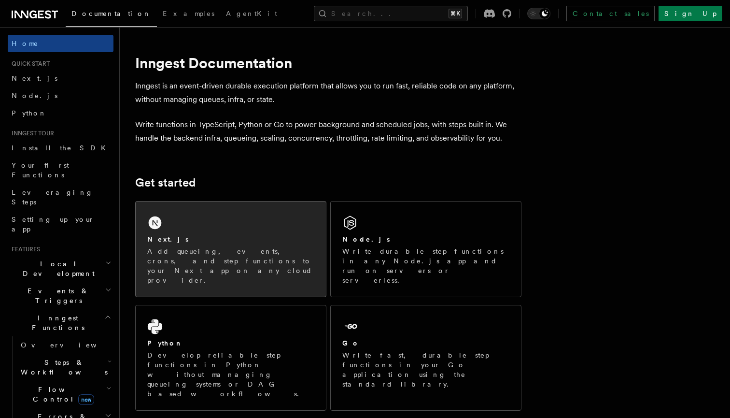
scroll to position [53, 0]
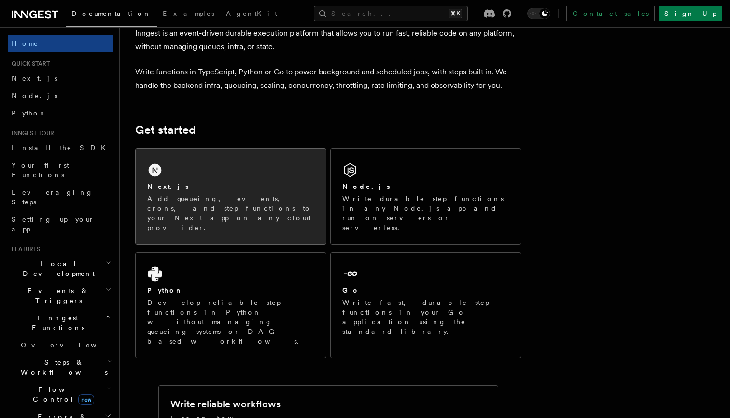
click at [245, 176] on div "Next.js Add queueing, events, crons, and step functions to your Next app on any…" at bounding box center [231, 196] width 190 height 95
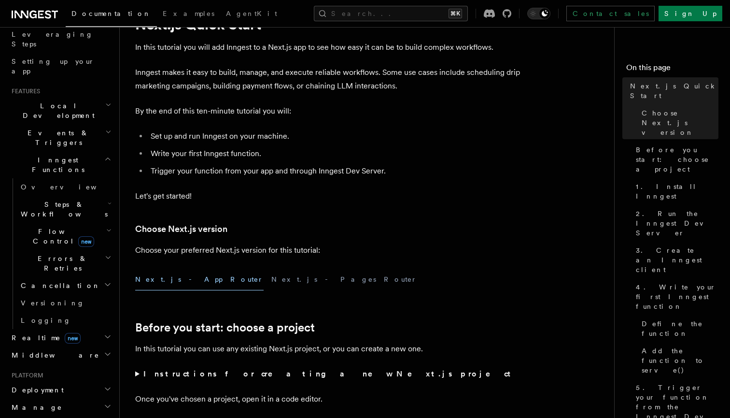
scroll to position [167, 0]
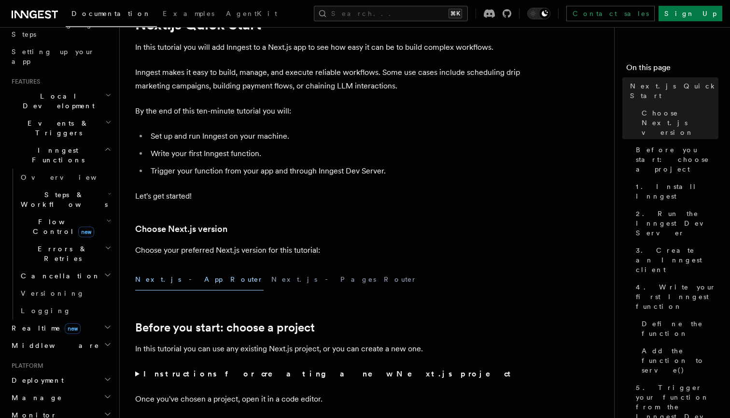
click at [100, 319] on h2 "Realtime new" at bounding box center [61, 327] width 106 height 17
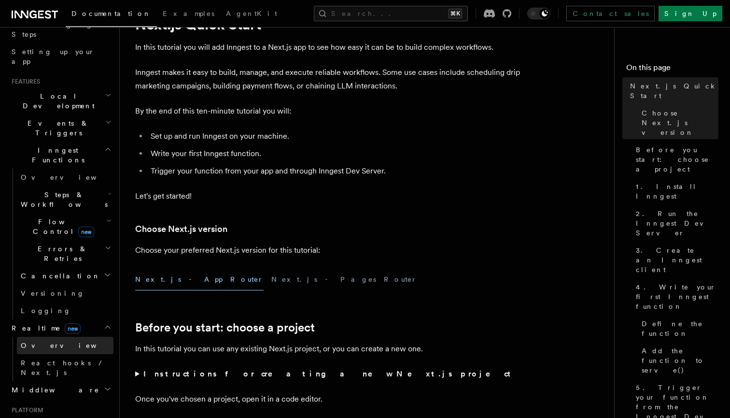
click at [44, 341] on span "Overview" at bounding box center [70, 345] width 99 height 8
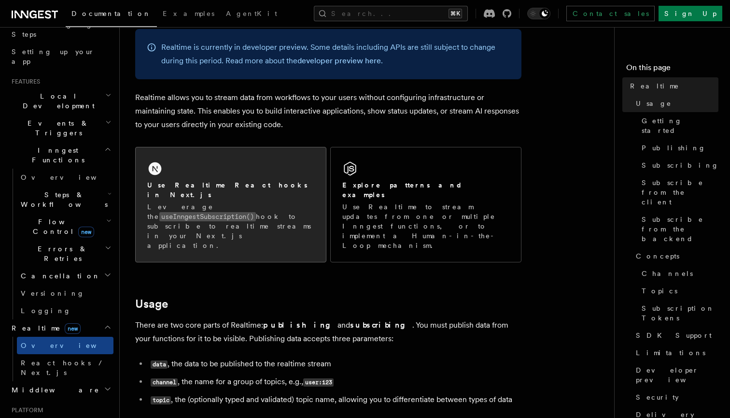
scroll to position [67, 0]
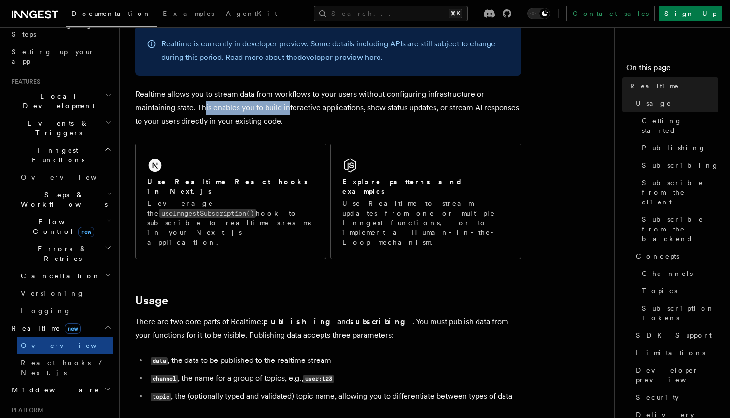
drag, startPoint x: 213, startPoint y: 108, endPoint x: 298, endPoint y: 108, distance: 85.4
click at [296, 108] on p "Realtime allows you to stream data from workflows to your users without configu…" at bounding box center [328, 107] width 386 height 41
click at [298, 108] on p "Realtime allows you to stream data from workflows to your users without configu…" at bounding box center [328, 107] width 386 height 41
click at [382, 107] on p "Realtime allows you to stream data from workflows to your users without configu…" at bounding box center [328, 107] width 386 height 41
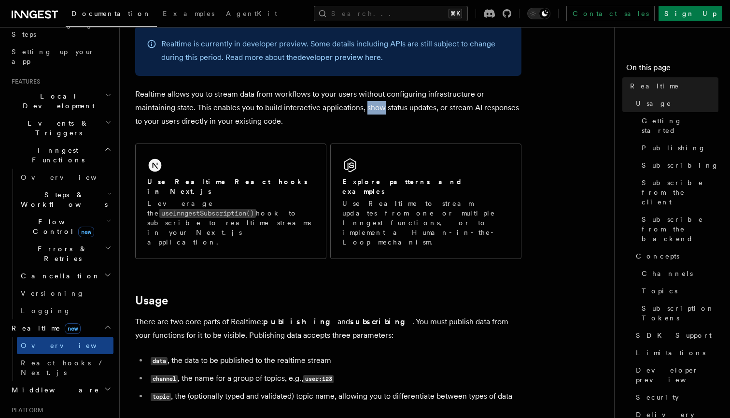
click at [382, 107] on p "Realtime allows you to stream data from workflows to your users without configu…" at bounding box center [328, 107] width 386 height 41
click at [432, 107] on p "Realtime allows you to stream data from workflows to your users without configu…" at bounding box center [328, 107] width 386 height 41
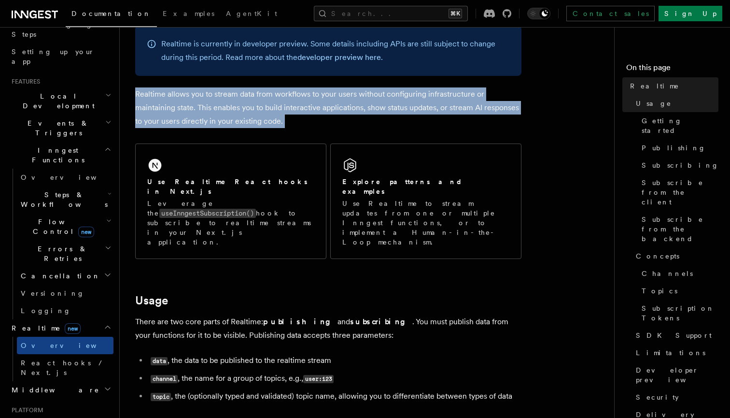
click at [432, 107] on p "Realtime allows you to stream data from workflows to your users without configu…" at bounding box center [328, 107] width 386 height 41
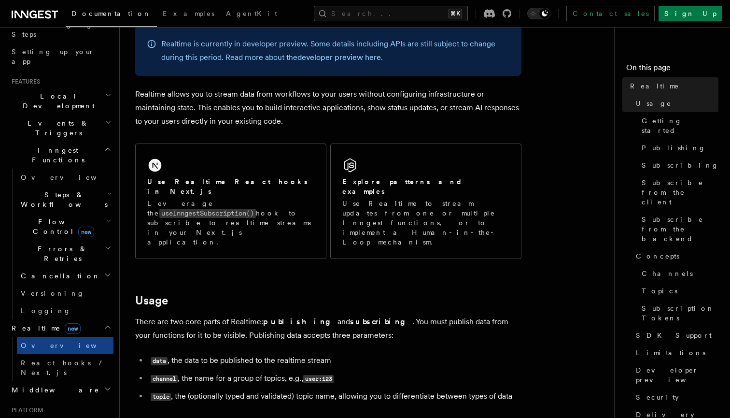
click at [382, 107] on p "Realtime allows you to stream data from workflows to your users without configu…" at bounding box center [328, 107] width 386 height 41
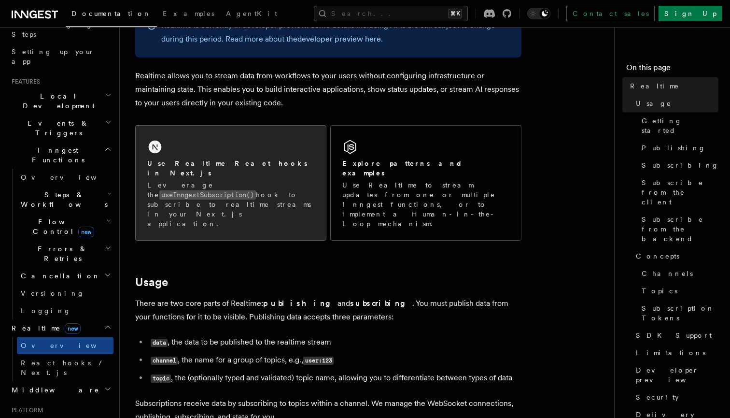
scroll to position [94, 0]
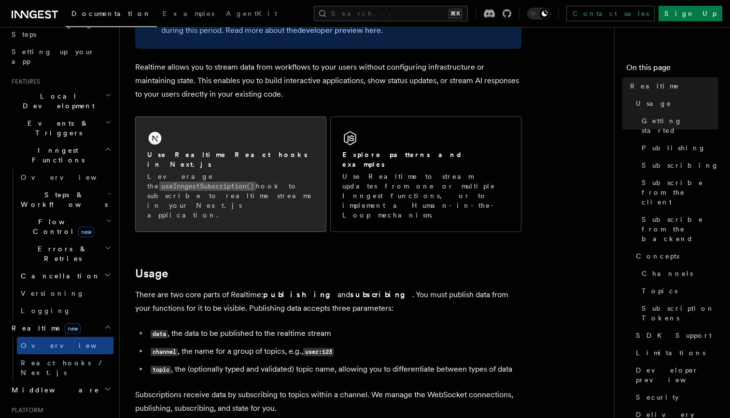
click at [255, 149] on div "Use Realtime React hooks in Next.js Leverage the useInngestSubscription() hook …" at bounding box center [231, 174] width 190 height 114
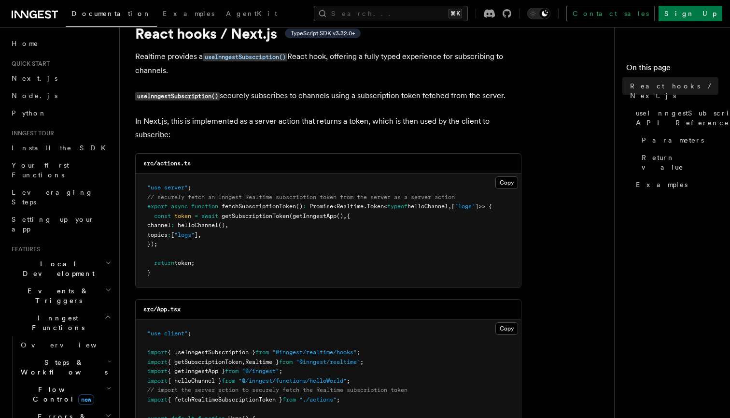
scroll to position [44, 0]
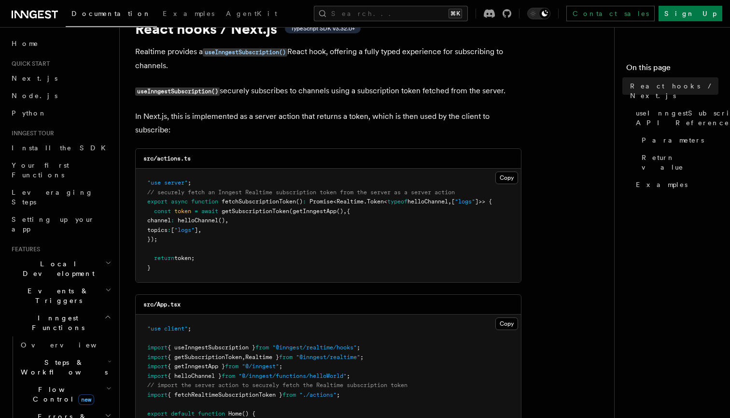
click at [258, 201] on span "fetchSubscriptionToken" at bounding box center [259, 201] width 74 height 7
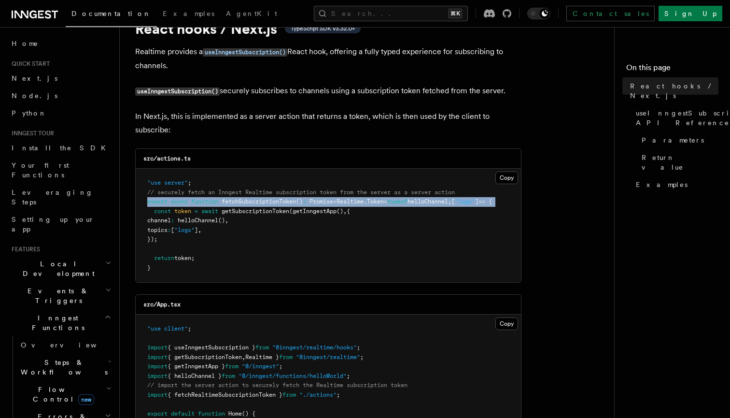
click at [258, 201] on span "fetchSubscriptionToken" at bounding box center [259, 201] width 74 height 7
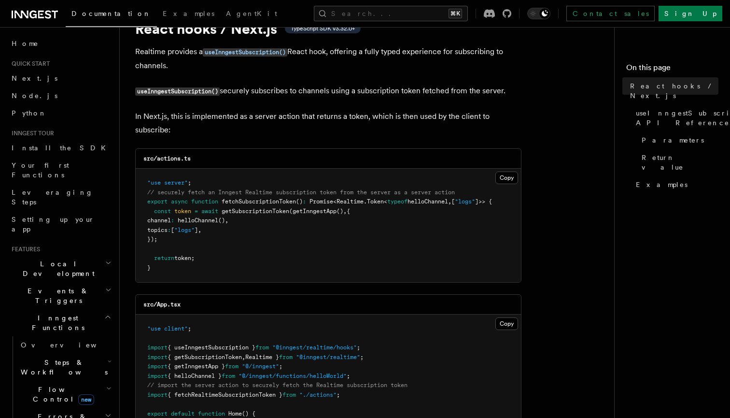
click at [258, 223] on pre ""use server" ; // securely fetch an Inngest Realtime subscription token from th…" at bounding box center [328, 224] width 385 height 113
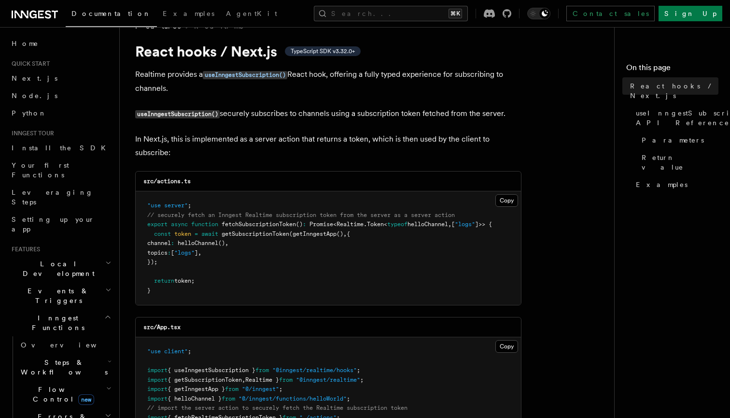
scroll to position [3, 0]
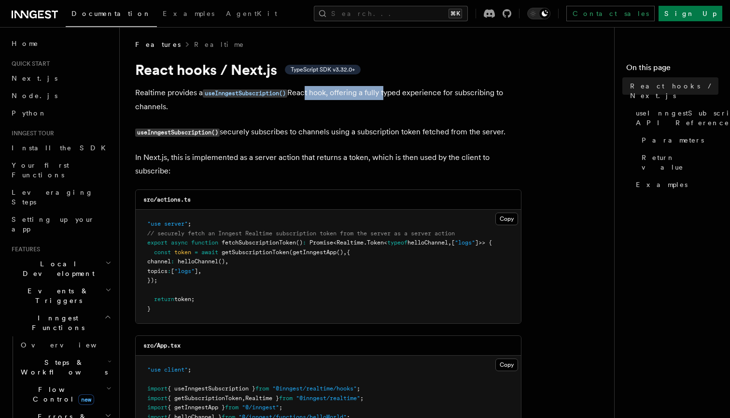
drag, startPoint x: 351, startPoint y: 93, endPoint x: 393, endPoint y: 93, distance: 41.5
click at [389, 93] on p "Realtime provides a useInngestSubscription() React hook, offering a fully typed…" at bounding box center [328, 100] width 386 height 28
click at [393, 93] on p "Realtime provides a useInngestSubscription() React hook, offering a fully typed…" at bounding box center [328, 100] width 386 height 28
click at [440, 96] on p "Realtime provides a useInngestSubscription() React hook, offering a fully typed…" at bounding box center [328, 100] width 386 height 28
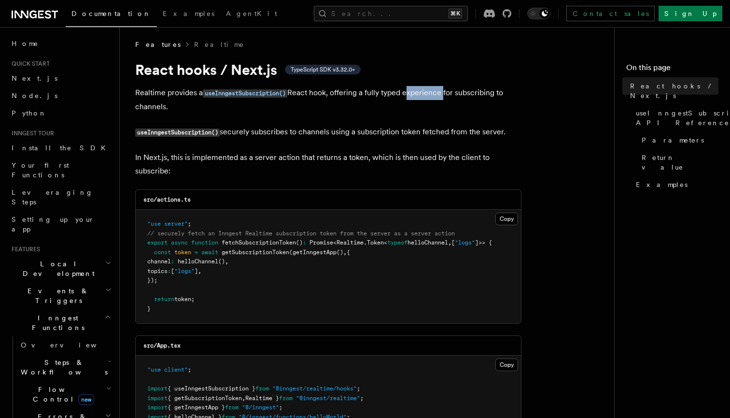
click at [440, 96] on p "Realtime provides a useInngestSubscription() React hook, offering a fully typed…" at bounding box center [328, 100] width 386 height 28
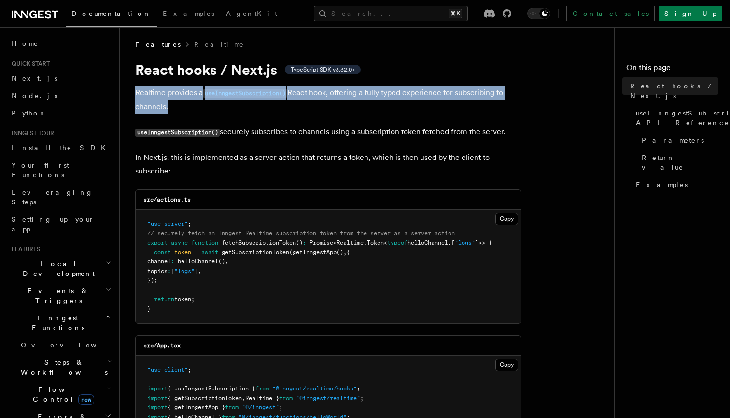
click at [440, 96] on p "Realtime provides a useInngestSubscription() React hook, offering a fully typed…" at bounding box center [328, 100] width 386 height 28
click at [472, 96] on p "Realtime provides a useInngestSubscription() React hook, offering a fully typed…" at bounding box center [328, 100] width 386 height 28
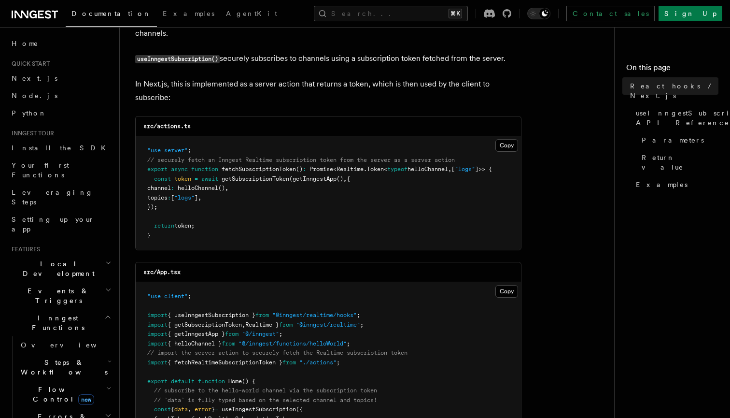
scroll to position [66, 0]
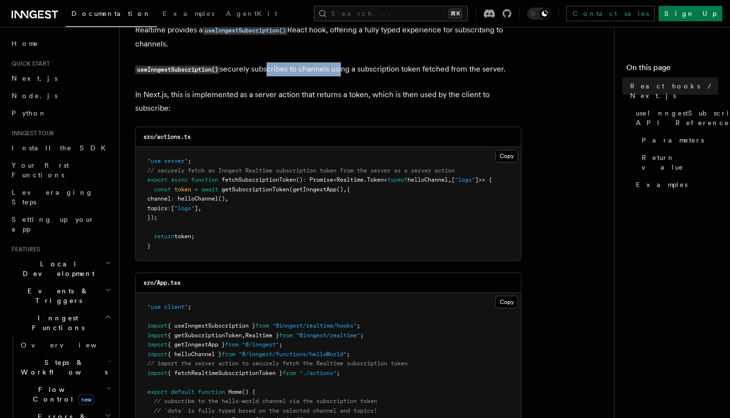
drag, startPoint x: 272, startPoint y: 72, endPoint x: 364, endPoint y: 72, distance: 91.7
click at [362, 72] on p "useInngestSubscription() securely subscribes to channels using a subscription t…" at bounding box center [328, 69] width 386 height 14
click at [364, 72] on p "useInngestSubscription() securely subscribes to channels using a subscription t…" at bounding box center [328, 69] width 386 height 14
click at [418, 73] on p "useInngestSubscription() securely subscribes to channels using a subscription t…" at bounding box center [328, 69] width 386 height 14
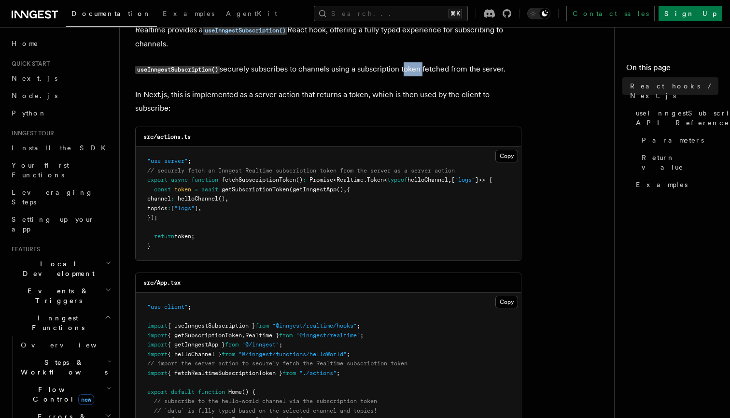
click at [418, 73] on p "useInngestSubscription() securely subscribes to channels using a subscription t…" at bounding box center [328, 69] width 386 height 14
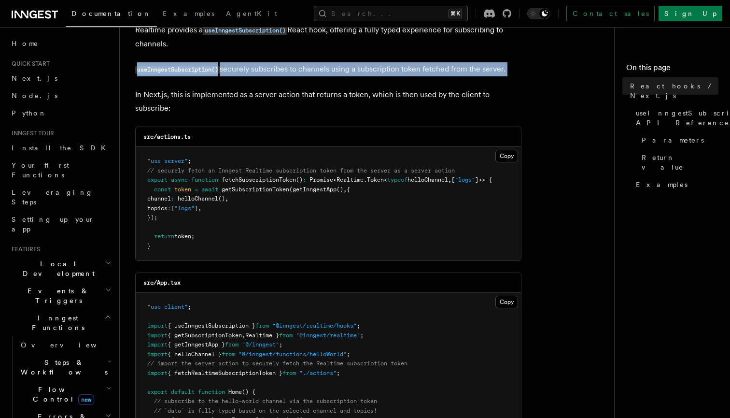
click at [418, 73] on p "useInngestSubscription() securely subscribes to channels using a subscription t…" at bounding box center [328, 69] width 386 height 14
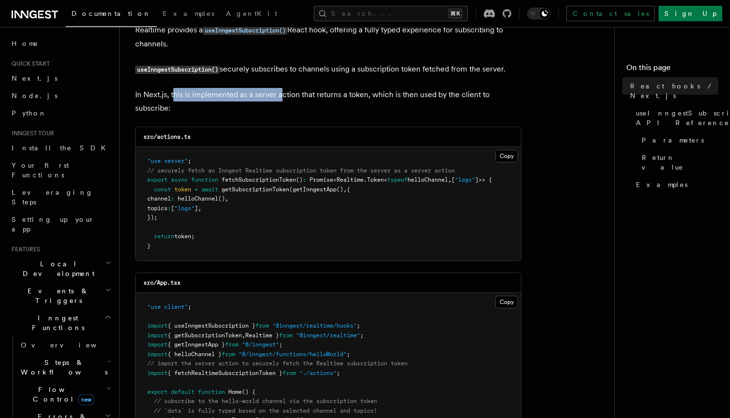
drag, startPoint x: 175, startPoint y: 94, endPoint x: 311, endPoint y: 94, distance: 136.6
click at [311, 94] on p "In Next.js, this is implemented as a server action that returns a token, which …" at bounding box center [328, 101] width 386 height 27
click at [313, 94] on p "In Next.js, this is implemented as a server action that returns a token, which …" at bounding box center [328, 101] width 386 height 27
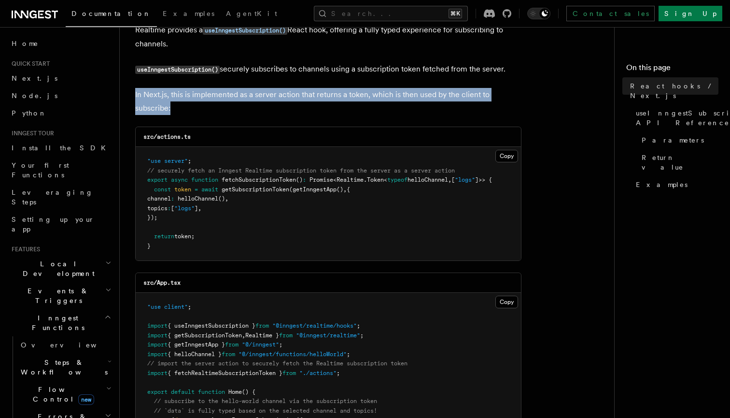
click at [313, 94] on p "In Next.js, this is implemented as a server action that returns a token, which …" at bounding box center [328, 101] width 386 height 27
click at [282, 99] on p "In Next.js, this is implemented as a server action that returns a token, which …" at bounding box center [328, 101] width 386 height 27
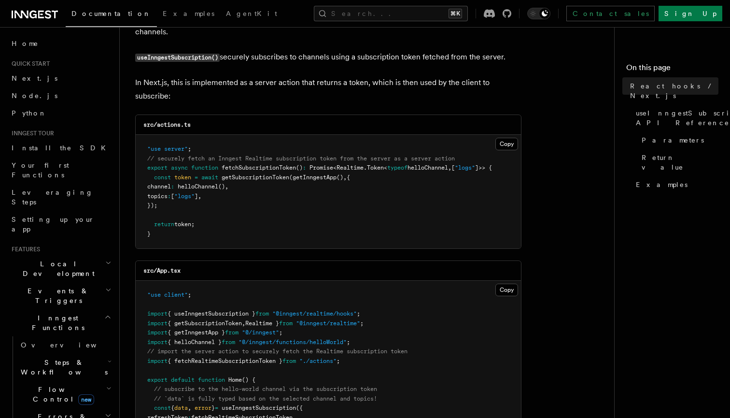
click at [274, 121] on div "src/actions.ts" at bounding box center [328, 125] width 385 height 20
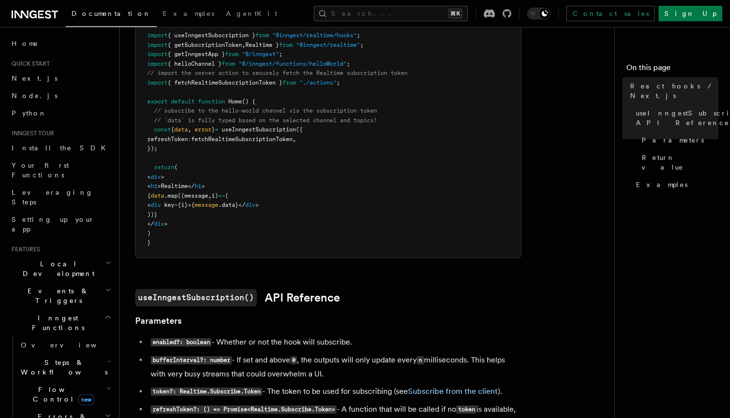
scroll to position [356, 0]
drag, startPoint x: 205, startPoint y: 105, endPoint x: 306, endPoint y: 105, distance: 100.4
click at [306, 107] on span "// subscribe to the hello-world channel via the subscription token" at bounding box center [265, 110] width 223 height 7
click at [307, 107] on span "// subscribe to the hello-world channel via the subscription token" at bounding box center [265, 110] width 223 height 7
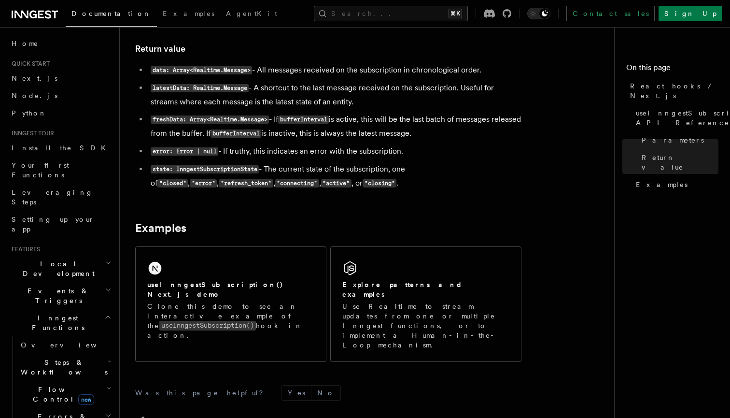
scroll to position [819, 0]
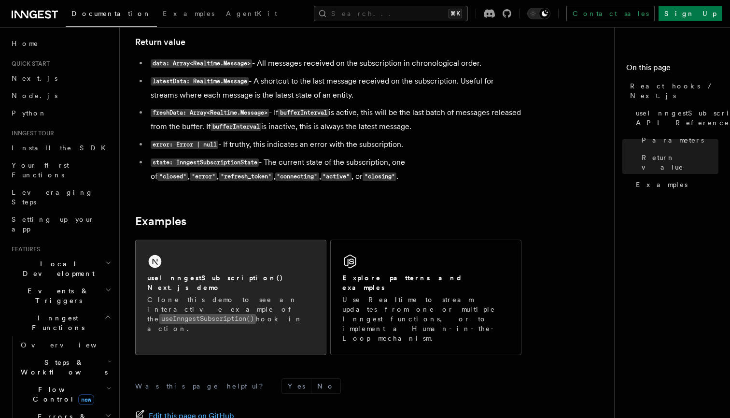
click at [232, 260] on div "useInngestSubscription() Next.js demo Clone this demo to see an interactive exa…" at bounding box center [231, 292] width 190 height 105
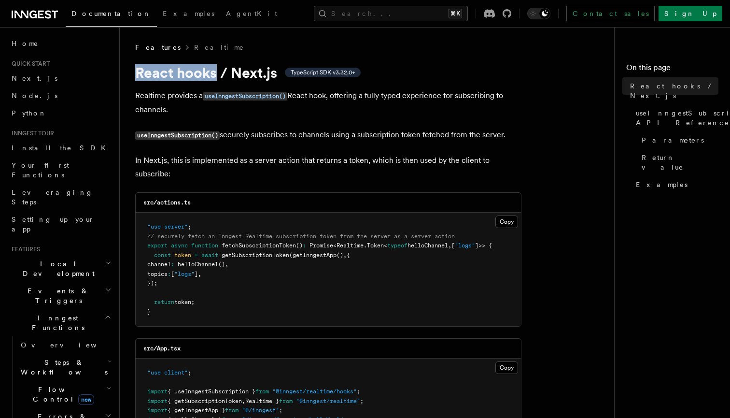
drag, startPoint x: 217, startPoint y: 75, endPoint x: 129, endPoint y: 75, distance: 87.9
copy h1 "React hooks"
drag, startPoint x: 296, startPoint y: 98, endPoint x: 205, endPoint y: 98, distance: 90.7
click at [205, 98] on p "Realtime provides a useInngestSubscription() React hook, offering a fully typed…" at bounding box center [328, 103] width 386 height 28
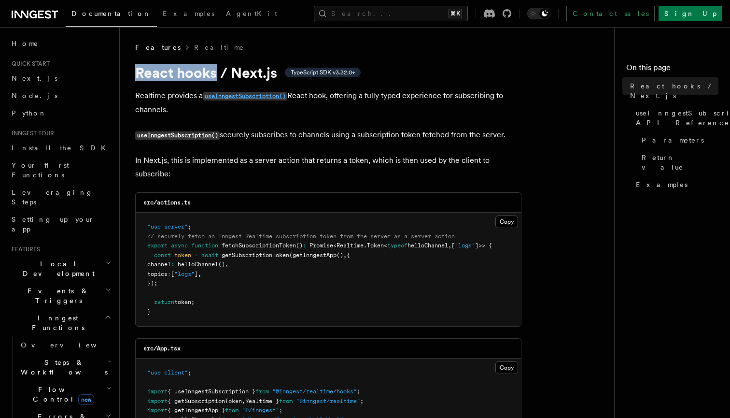
copy p "useInngestSubscription()"
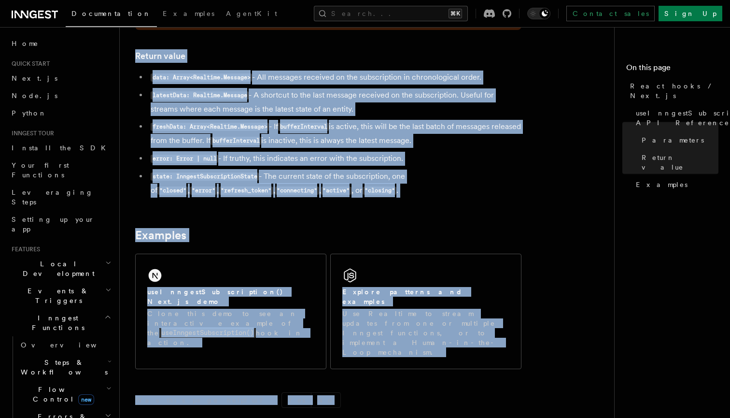
scroll to position [837, 0]
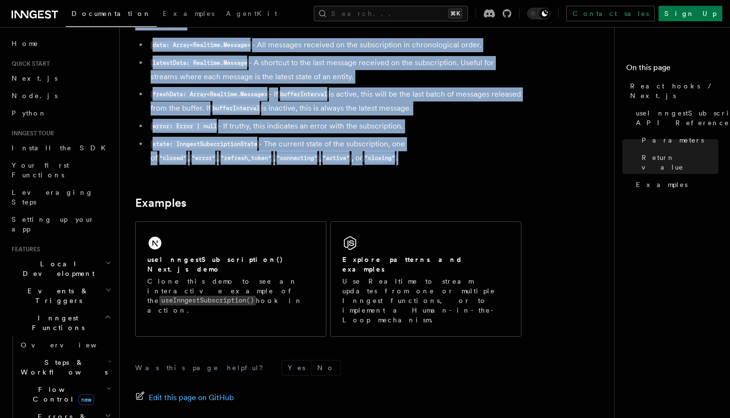
drag, startPoint x: 140, startPoint y: 71, endPoint x: 350, endPoint y: 152, distance: 224.9
copy article "eact hooks / Next.js TypeScript SDK v3.32.0+ Realtime provides a useInngestSubs…"
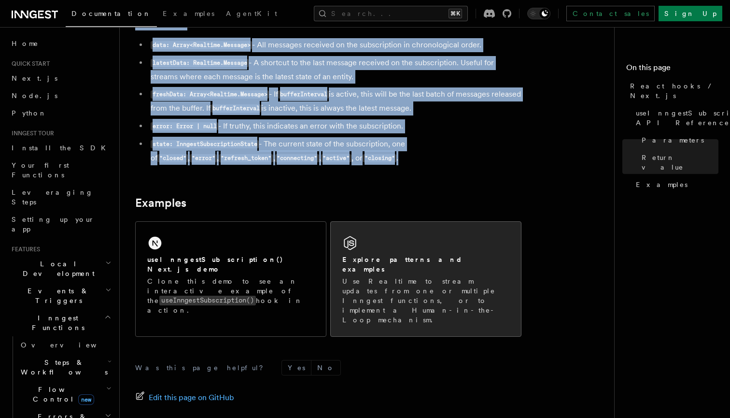
scroll to position [827, 0]
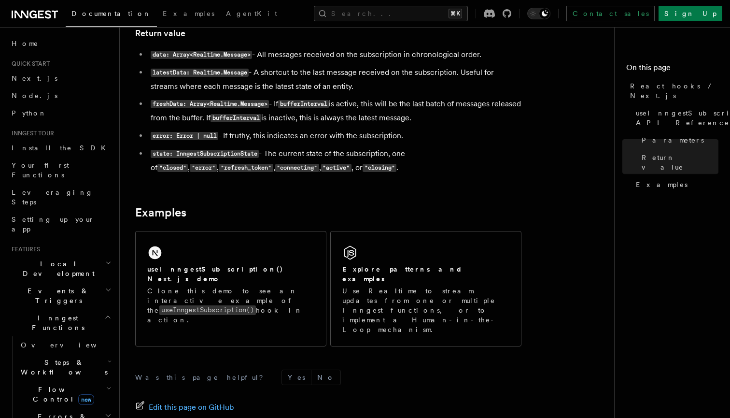
click at [396, 227] on div "useInngestSubscription() Next.js demo Clone this demo to see an interactive exa…" at bounding box center [328, 288] width 386 height 123
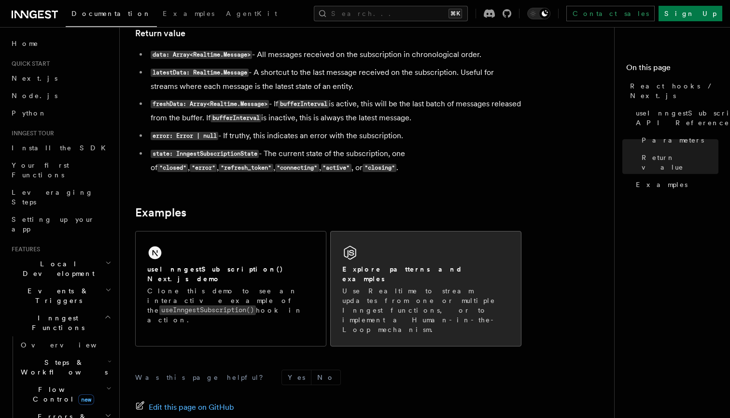
click at [397, 265] on div "Explore patterns and examples Use Realtime to stream updates from one or multip…" at bounding box center [425, 299] width 167 height 70
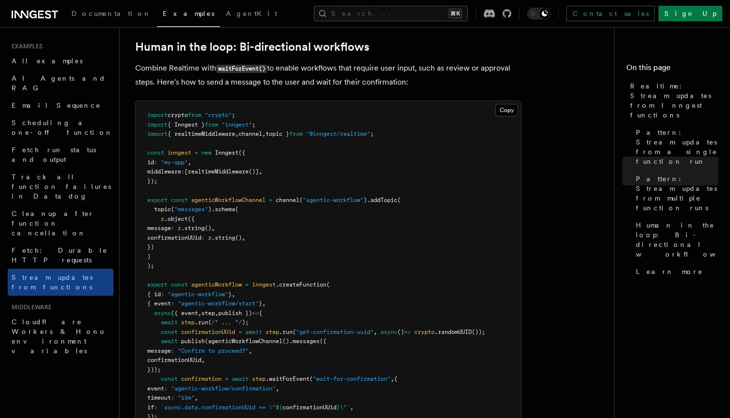
scroll to position [1761, 0]
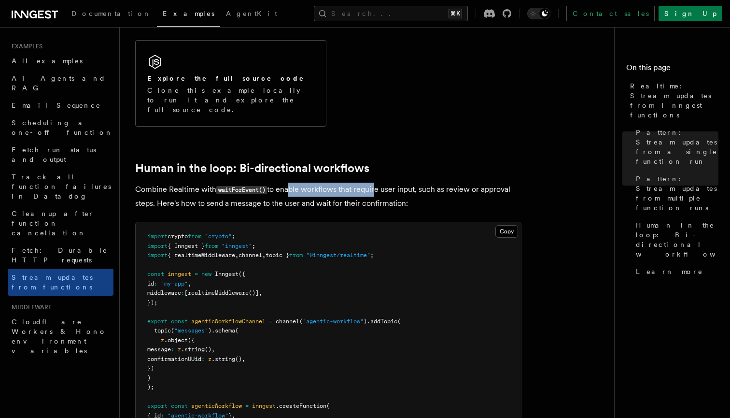
drag, startPoint x: 289, startPoint y: 144, endPoint x: 382, endPoint y: 144, distance: 93.2
click at [382, 182] on p "Combine Realtime with waitForEvent() to enable workflows that require user inpu…" at bounding box center [328, 196] width 386 height 28
click at [383, 182] on p "Combine Realtime with waitForEvent() to enable workflows that require user inpu…" at bounding box center [328, 196] width 386 height 28
click at [432, 182] on p "Combine Realtime with waitForEvent() to enable workflows that require user inpu…" at bounding box center [328, 196] width 386 height 28
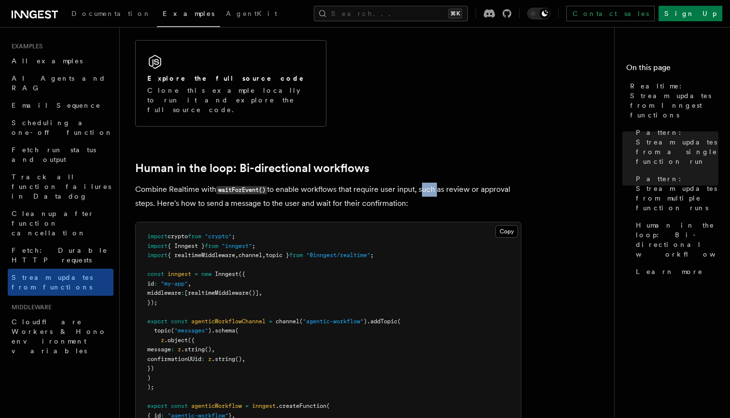
click at [432, 182] on p "Combine Realtime with waitForEvent() to enable workflows that require user inpu…" at bounding box center [328, 196] width 386 height 28
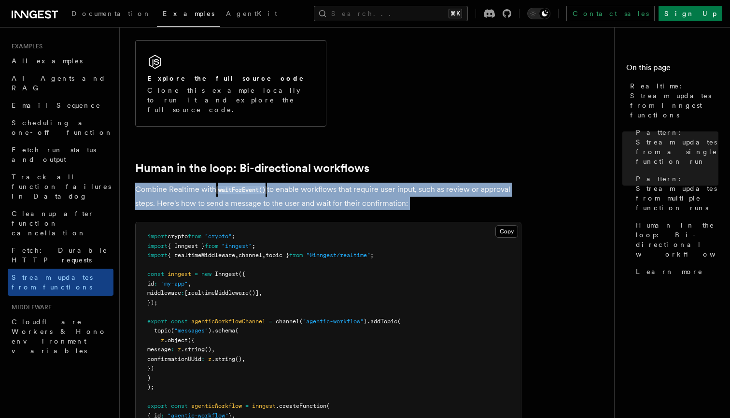
click at [432, 182] on p "Combine Realtime with waitForEvent() to enable workflows that require user inpu…" at bounding box center [328, 196] width 386 height 28
click at [398, 182] on p "Combine Realtime with waitForEvent() to enable workflows that require user inpu…" at bounding box center [328, 196] width 386 height 28
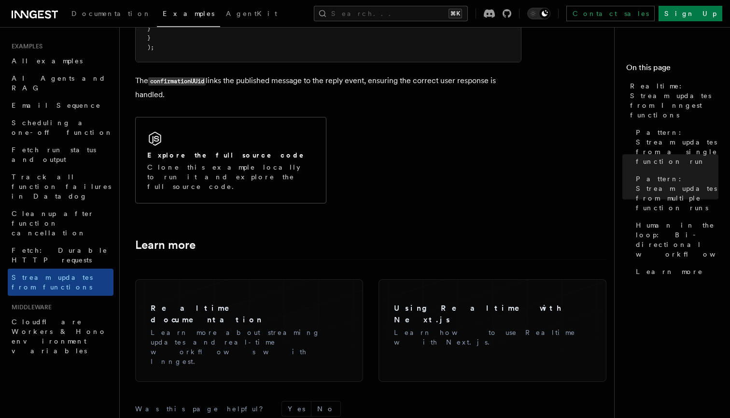
scroll to position [2317, 0]
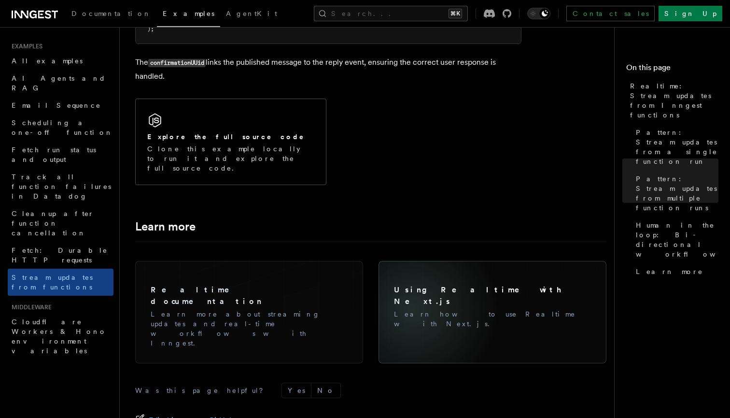
click at [412, 268] on div "Using Realtime with Next.js Learn how to use Realtime with Next.js." at bounding box center [492, 302] width 212 height 68
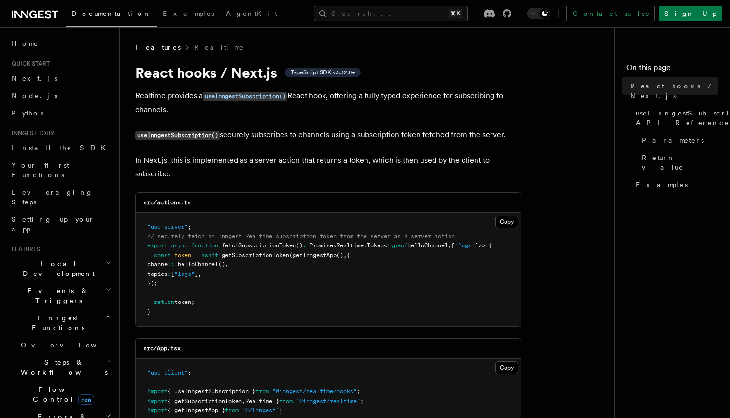
click at [105, 313] on icon "button" at bounding box center [107, 317] width 7 height 8
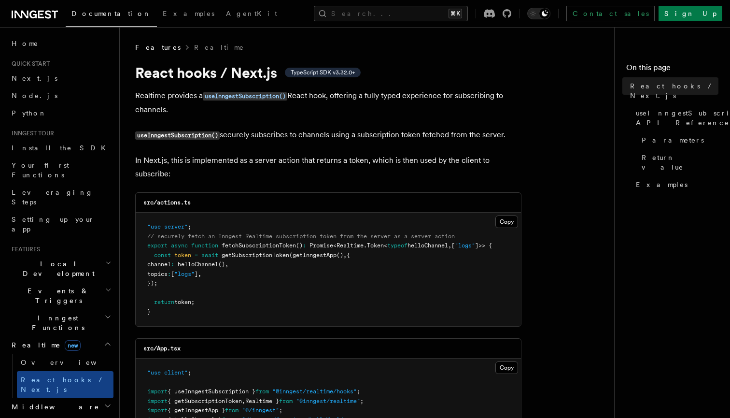
click at [97, 336] on h2 "Realtime new" at bounding box center [61, 344] width 106 height 17
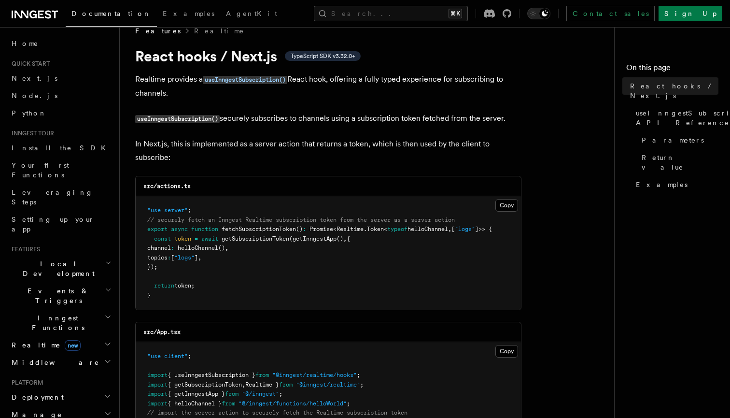
scroll to position [20, 0]
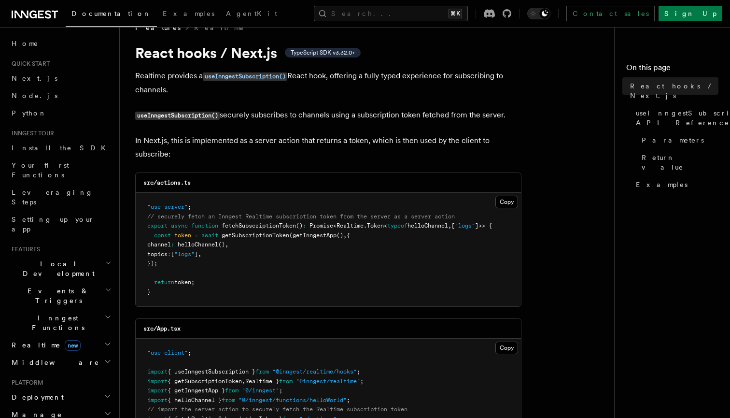
click at [106, 255] on h2 "Local Development" at bounding box center [61, 268] width 106 height 27
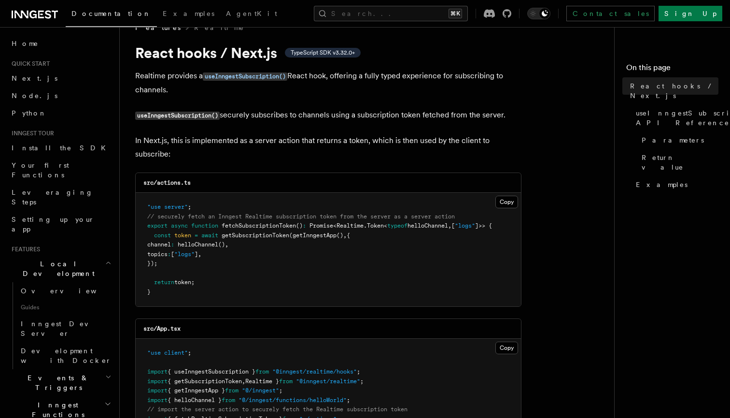
click at [106, 259] on icon "button" at bounding box center [108, 263] width 6 height 8
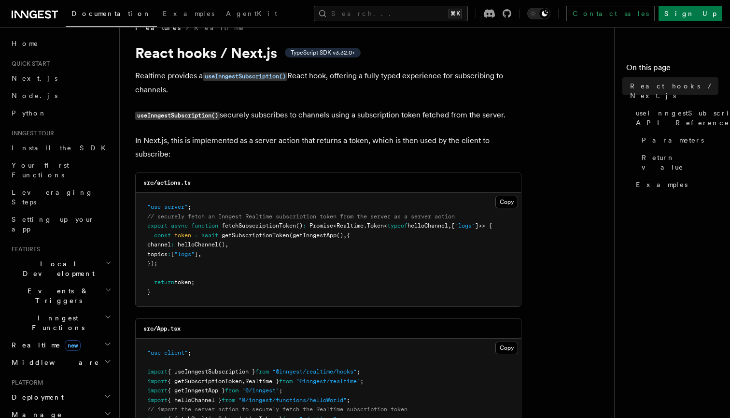
click at [106, 259] on icon "button" at bounding box center [108, 263] width 6 height 8
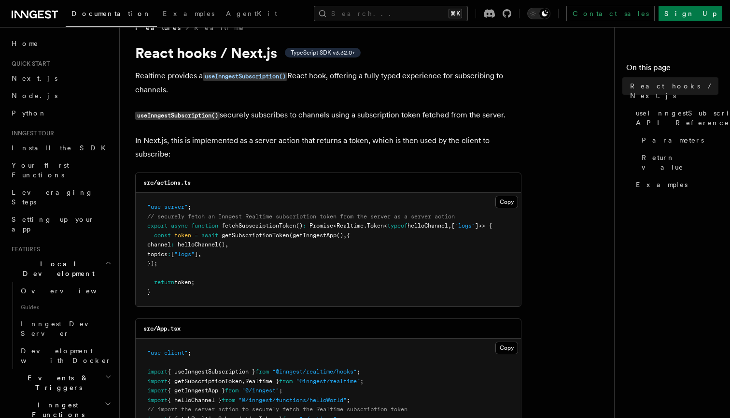
click at [106, 259] on icon "button" at bounding box center [108, 263] width 6 height 8
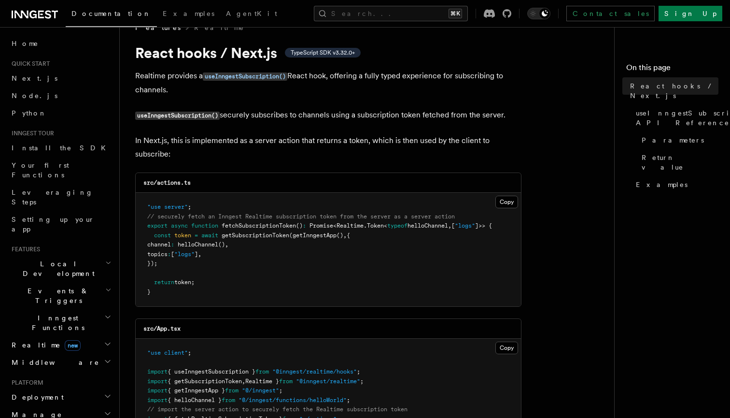
click at [107, 286] on icon "button" at bounding box center [108, 290] width 6 height 8
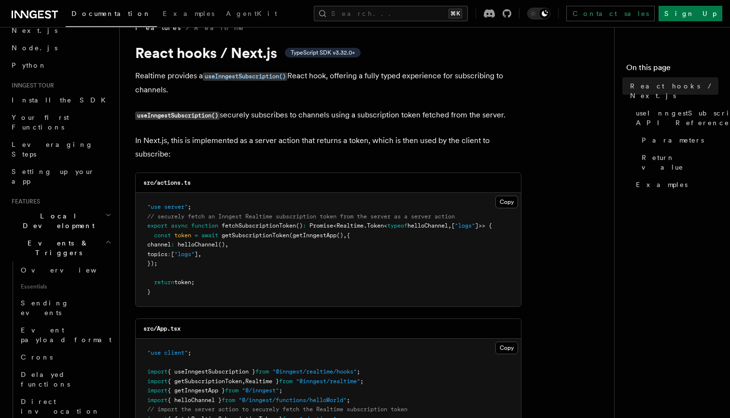
scroll to position [48, 0]
click at [102, 234] on h2 "Events & Triggers" at bounding box center [61, 247] width 106 height 27
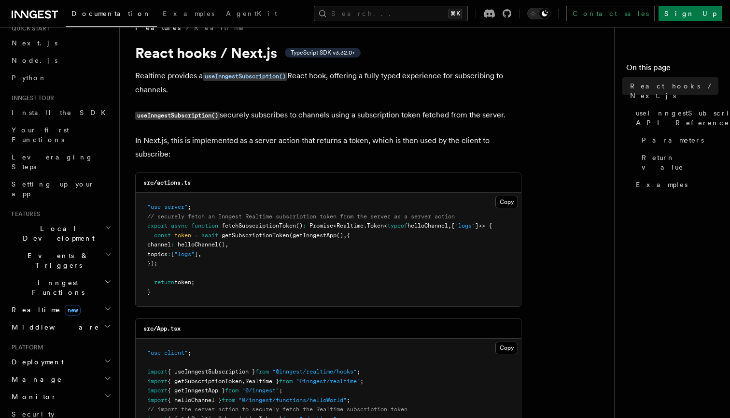
scroll to position [20, 0]
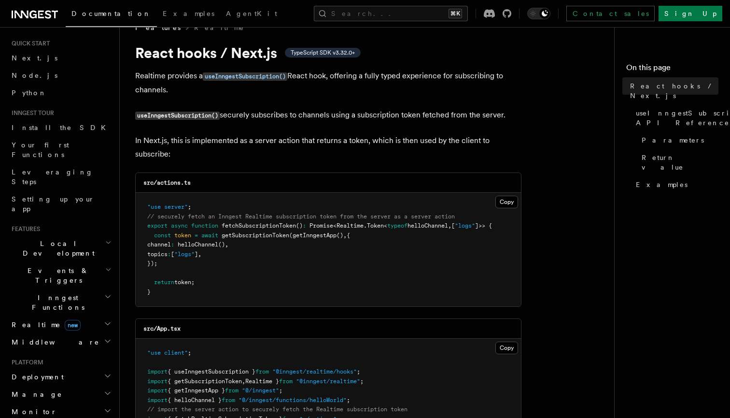
click at [94, 235] on h2 "Local Development" at bounding box center [61, 248] width 106 height 27
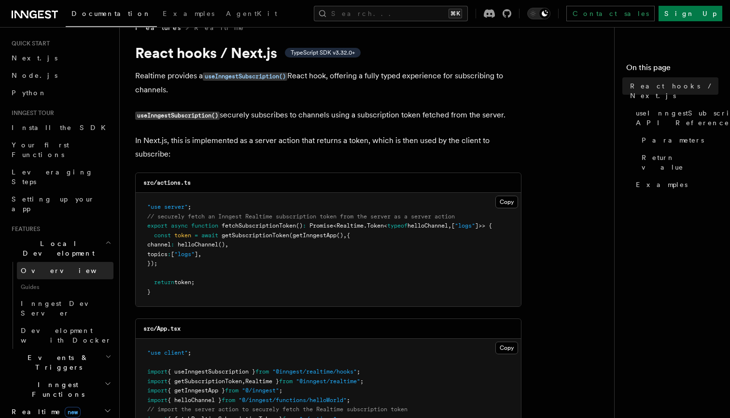
click at [46, 266] on span "Overview" at bounding box center [70, 270] width 99 height 8
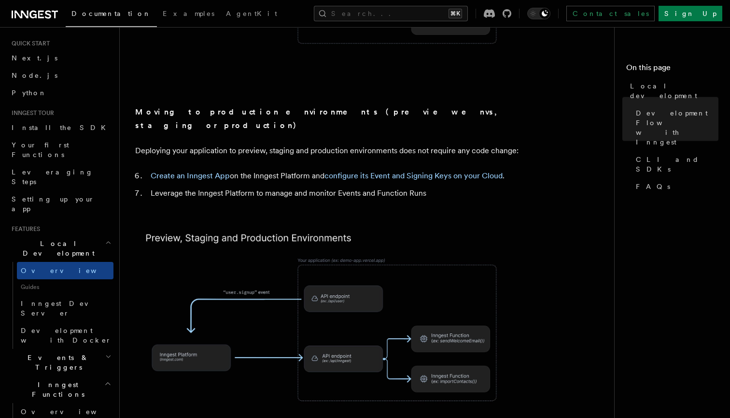
scroll to position [796, 0]
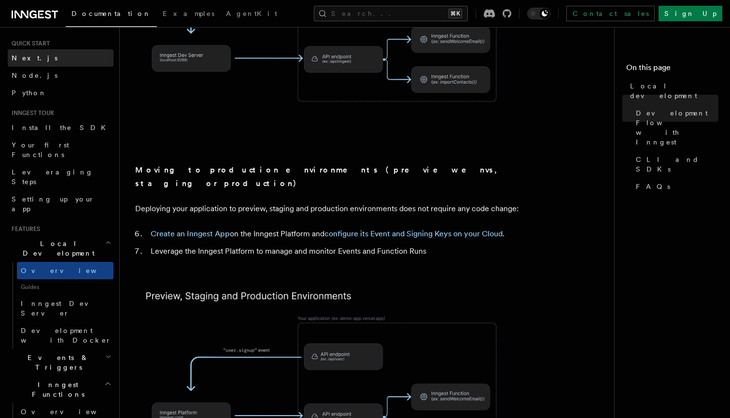
click at [22, 61] on span "Next.js" at bounding box center [35, 58] width 46 height 8
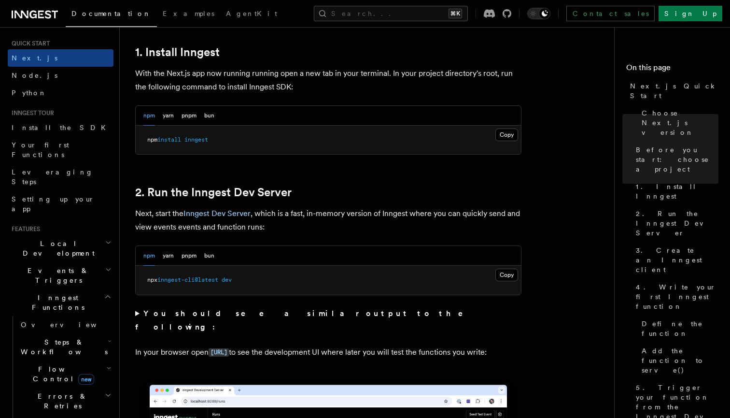
scroll to position [532, 0]
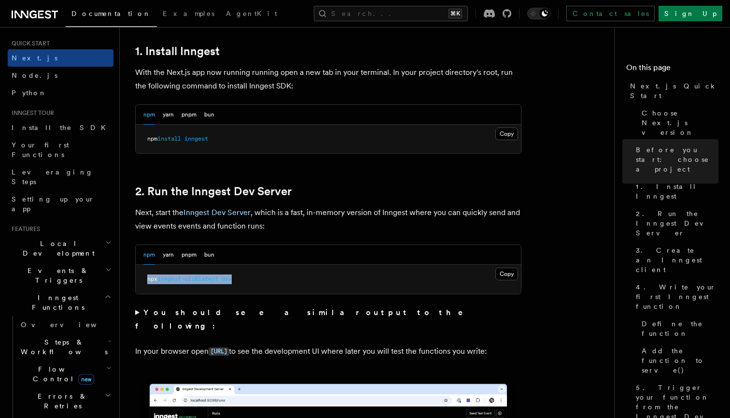
drag, startPoint x: 242, startPoint y: 288, endPoint x: 146, endPoint y: 278, distance: 96.6
click at [146, 278] on pre "npx inngest-cli@latest dev" at bounding box center [328, 279] width 385 height 29
copy span "npx inngest-cli@latest dev"
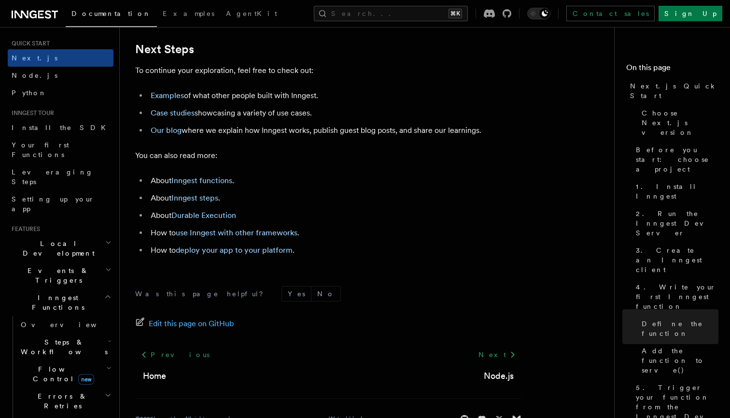
scroll to position [6059, 0]
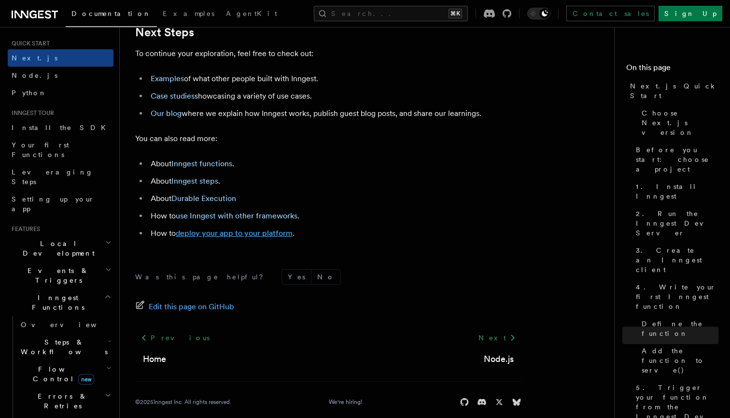
click at [210, 234] on link "deploy your app to your platform" at bounding box center [234, 232] width 117 height 9
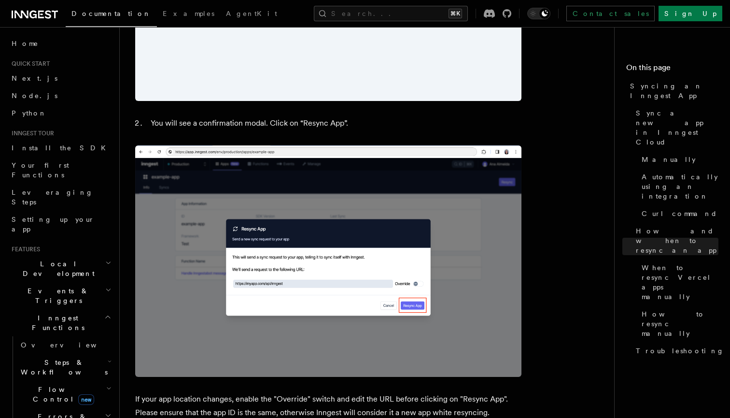
scroll to position [116, 0]
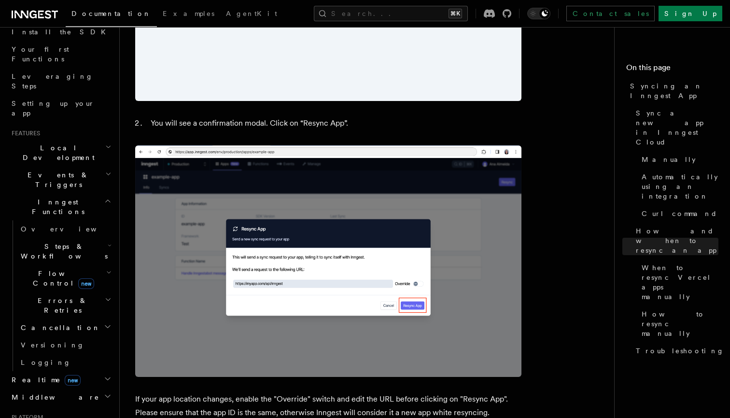
click at [107, 197] on icon "button" at bounding box center [107, 201] width 7 height 8
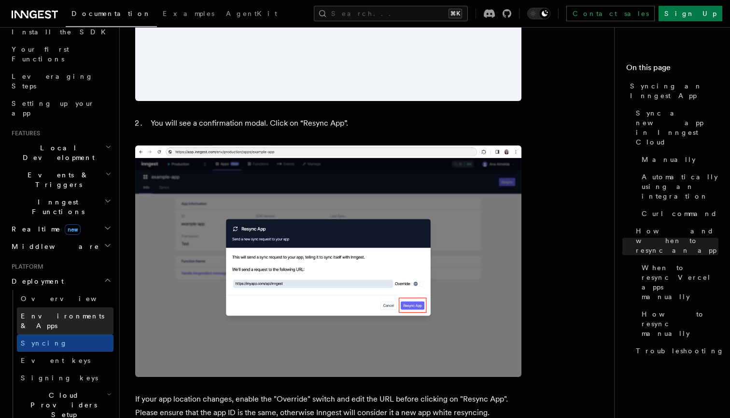
scroll to position [132, 0]
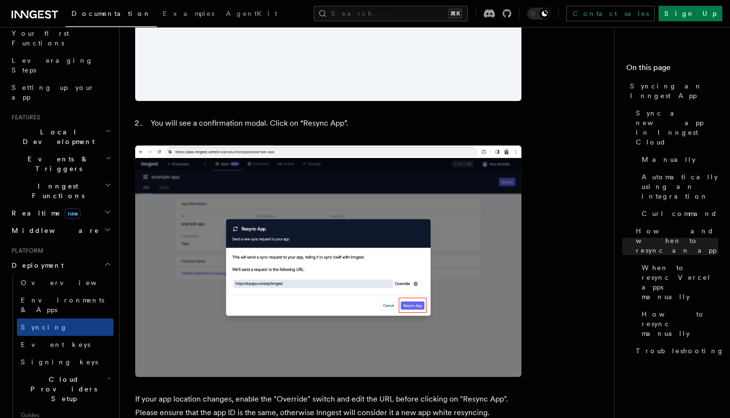
click at [106, 260] on icon "button" at bounding box center [108, 264] width 8 height 8
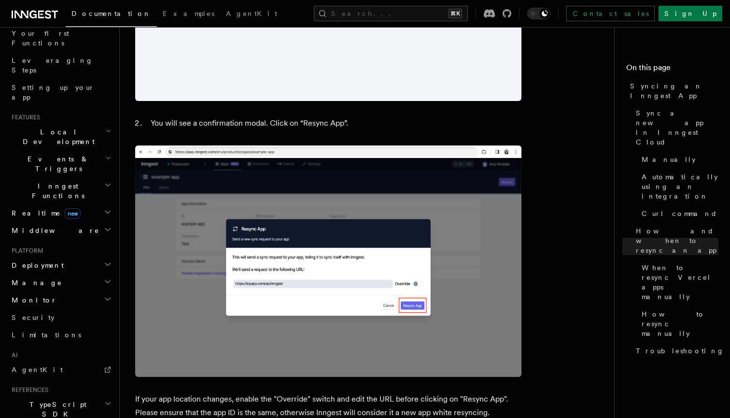
click at [108, 208] on icon "button" at bounding box center [108, 212] width 8 height 8
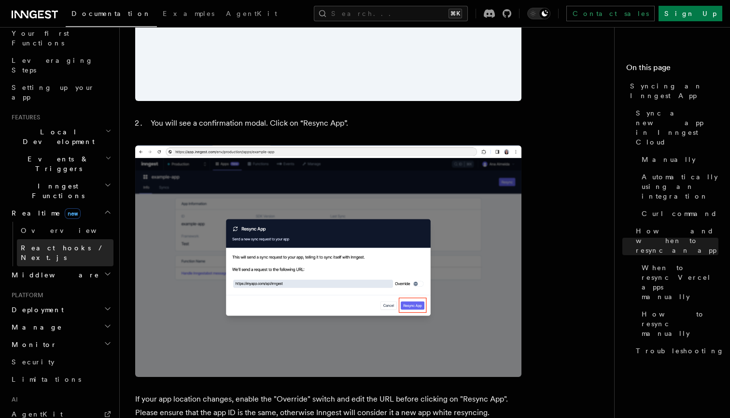
click at [45, 244] on span "React hooks / Next.js" at bounding box center [63, 252] width 85 height 17
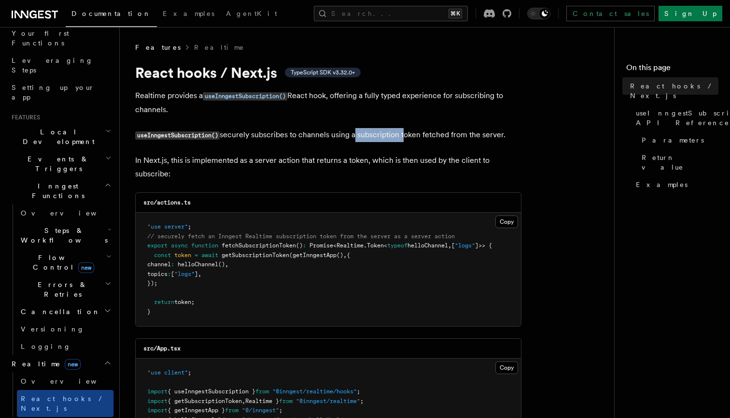
drag, startPoint x: 358, startPoint y: 133, endPoint x: 418, endPoint y: 133, distance: 59.4
click at [418, 133] on p "useInngestSubscription() securely subscribes to channels using a subscription t…" at bounding box center [328, 135] width 386 height 14
click at [419, 133] on p "useInngestSubscription() securely subscribes to channels using a subscription t…" at bounding box center [328, 135] width 386 height 14
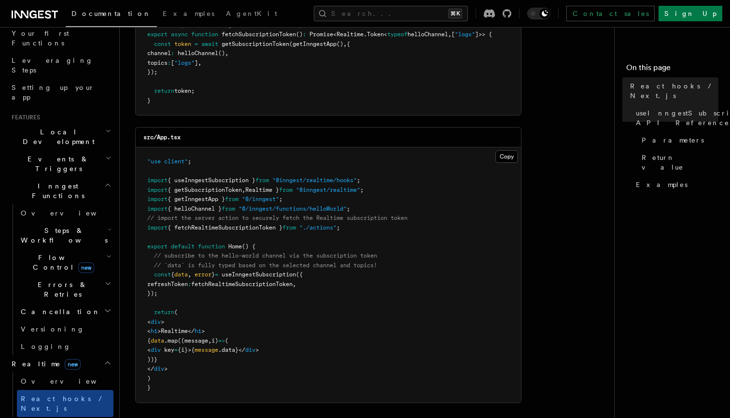
scroll to position [221, 0]
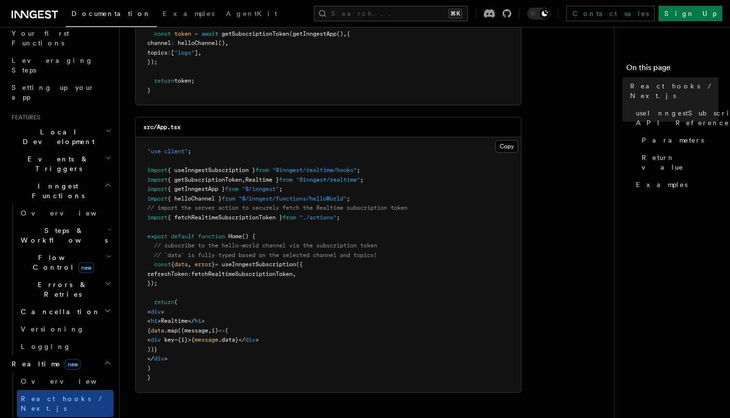
click at [276, 261] on span "useInngestSubscription" at bounding box center [259, 264] width 74 height 7
click at [268, 270] on span "fetchRealtimeSubscriptionToken" at bounding box center [241, 273] width 101 height 7
click at [279, 280] on pre ""use client" ; import { useInngestSubscription } from "@inngest/realtime/hooks"…" at bounding box center [328, 264] width 385 height 255
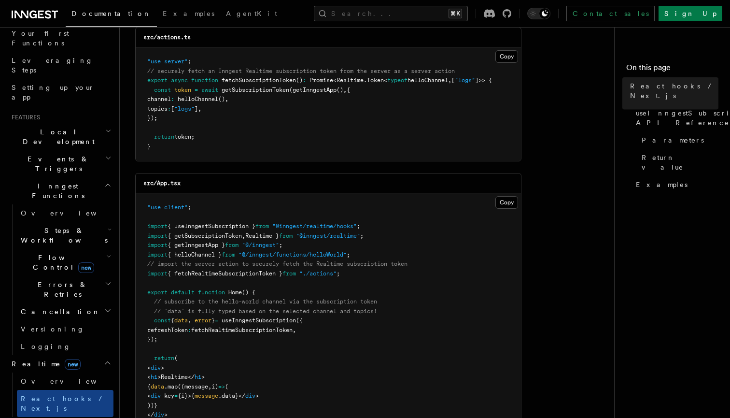
scroll to position [146, 0]
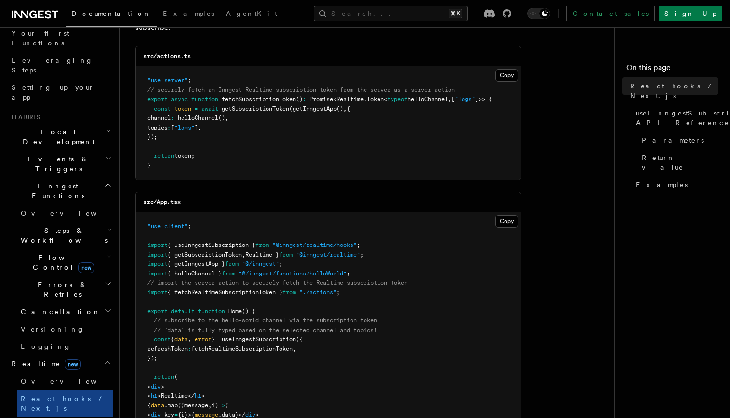
click at [261, 345] on span "fetchRealtimeSubscriptionToken" at bounding box center [241, 348] width 101 height 7
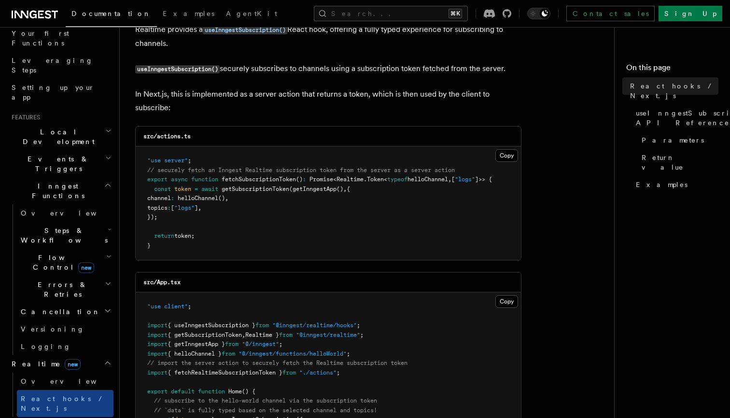
scroll to position [60, 0]
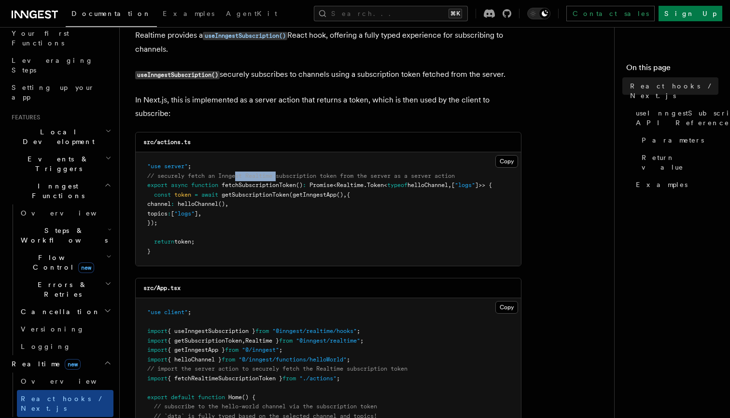
drag, startPoint x: 237, startPoint y: 175, endPoint x: 281, endPoint y: 174, distance: 43.4
click at [281, 174] on span "// securely fetch an Inngest Realtime subscription token from the server as a s…" at bounding box center [300, 175] width 307 height 7
click at [289, 174] on span "// securely fetch an Inngest Realtime subscription token from the server as a s…" at bounding box center [300, 175] width 307 height 7
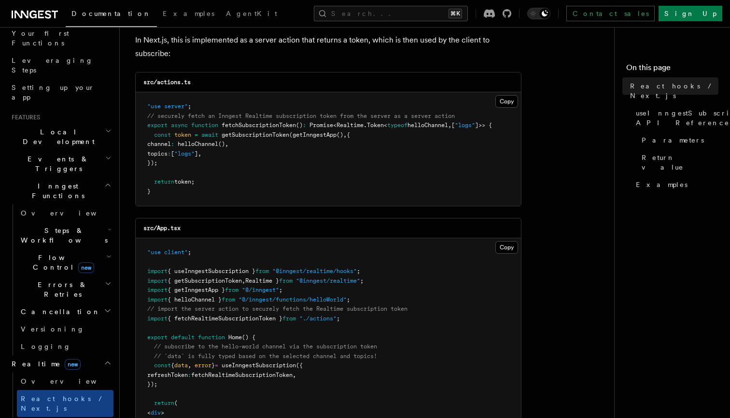
scroll to position [123, 0]
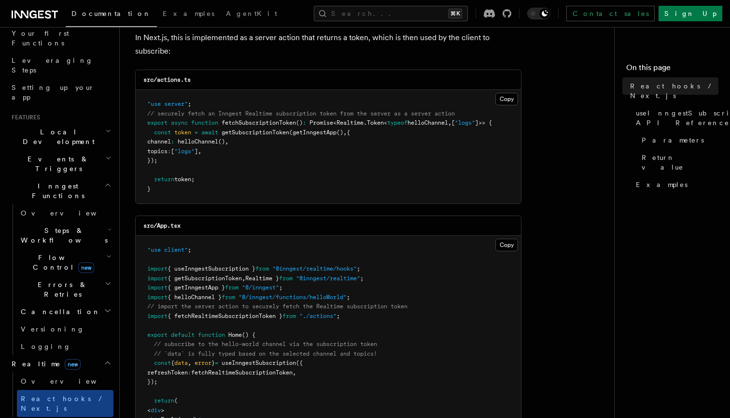
click at [217, 140] on span "helloChannel" at bounding box center [198, 141] width 41 height 7
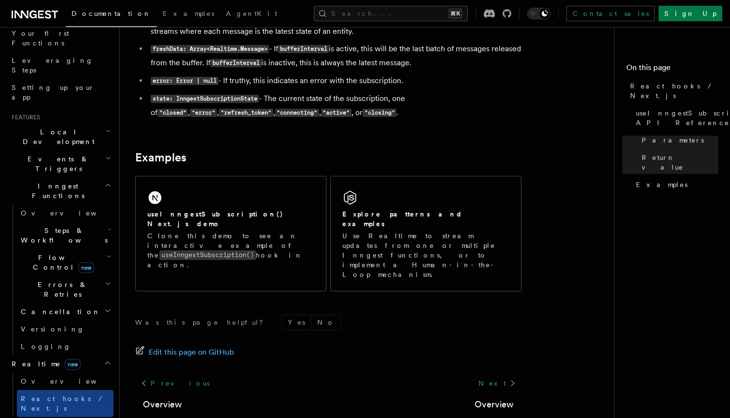
scroll to position [902, 0]
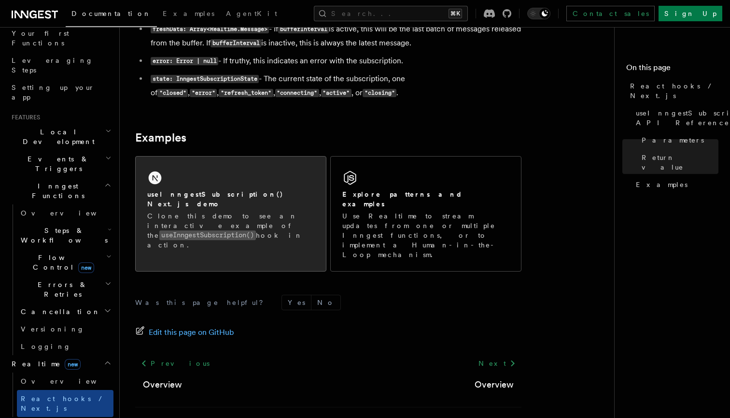
click at [225, 178] on div "useInngestSubscription() Next.js demo Clone this demo to see an interactive exa…" at bounding box center [231, 208] width 190 height 105
